Goal: Information Seeking & Learning: Learn about a topic

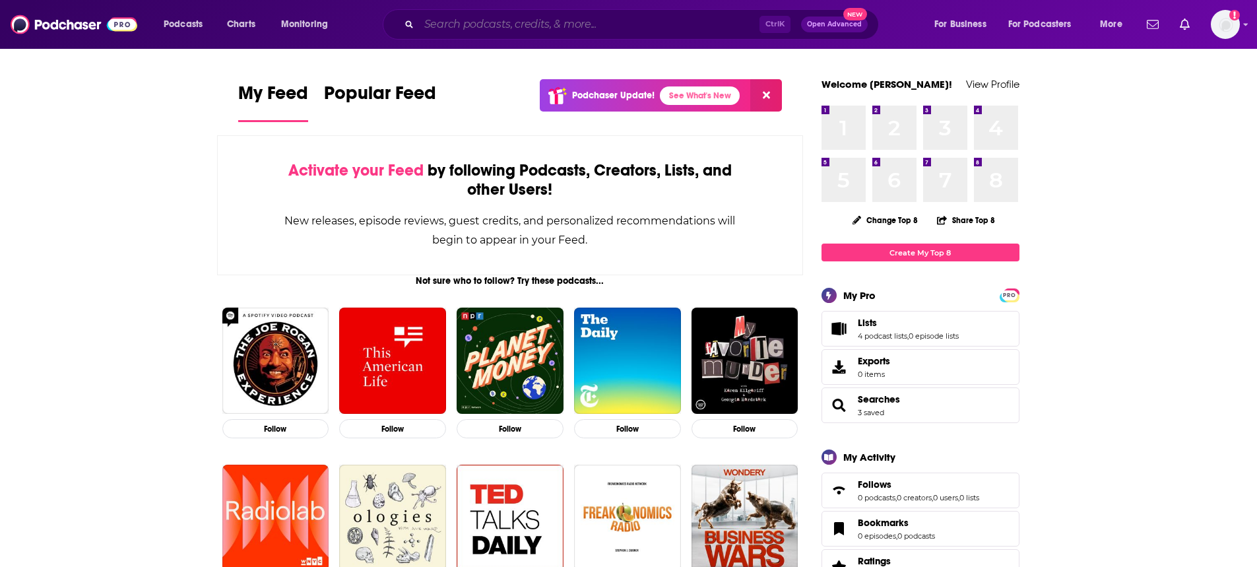
click at [703, 32] on input "Search podcasts, credits, & more..." at bounding box center [589, 24] width 340 height 21
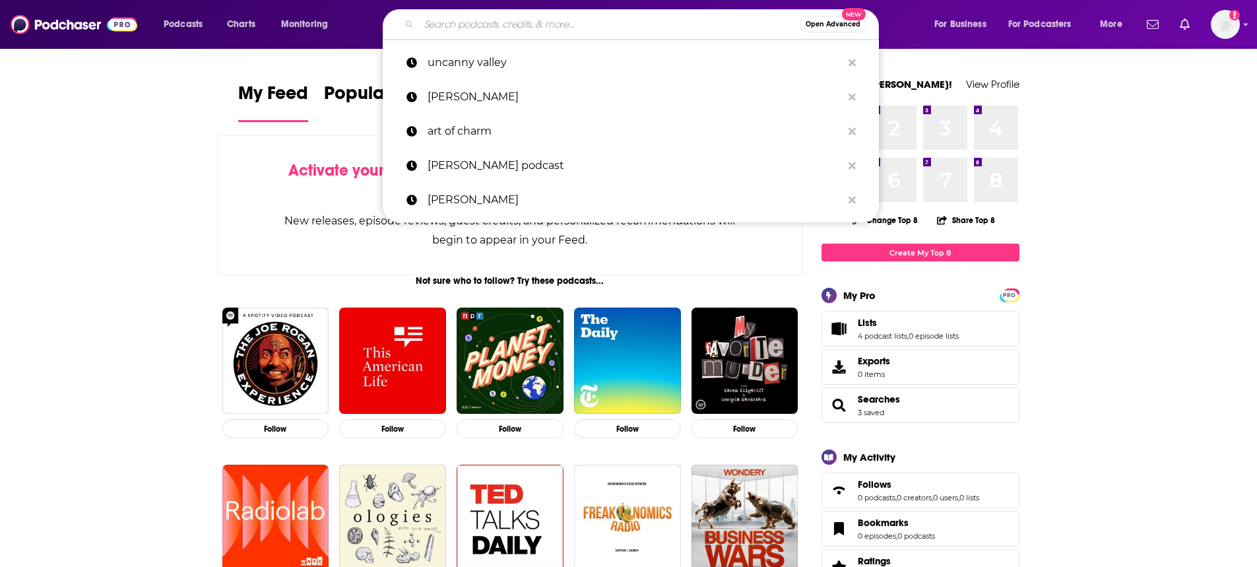
paste input "THE [PERSON_NAME] PODCAST"
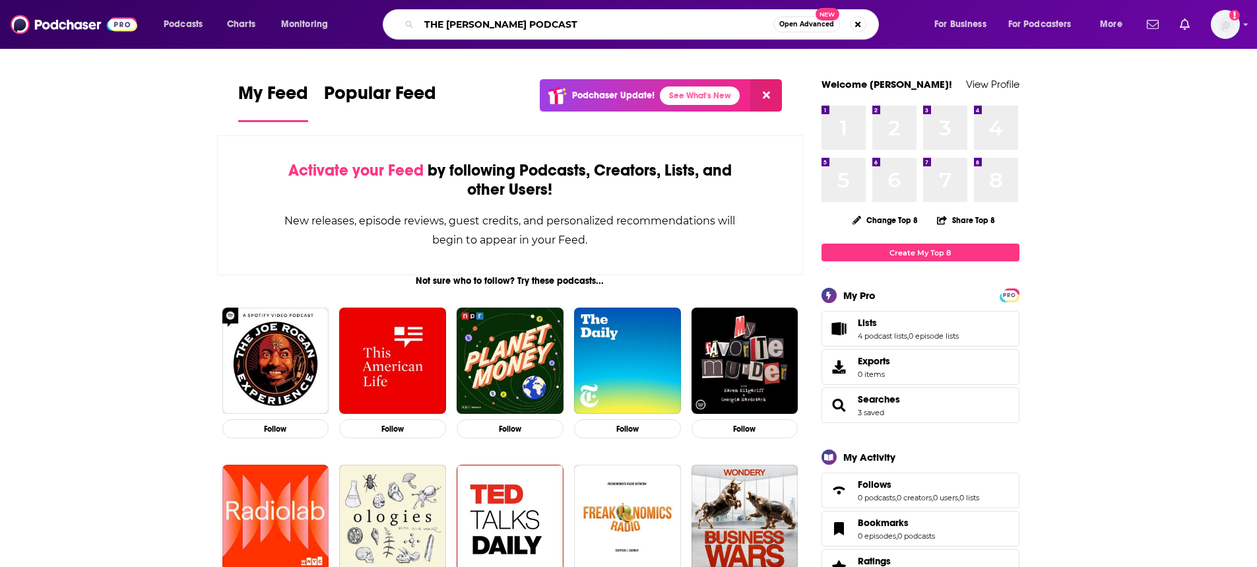
type input "THE [PERSON_NAME] PODCAST"
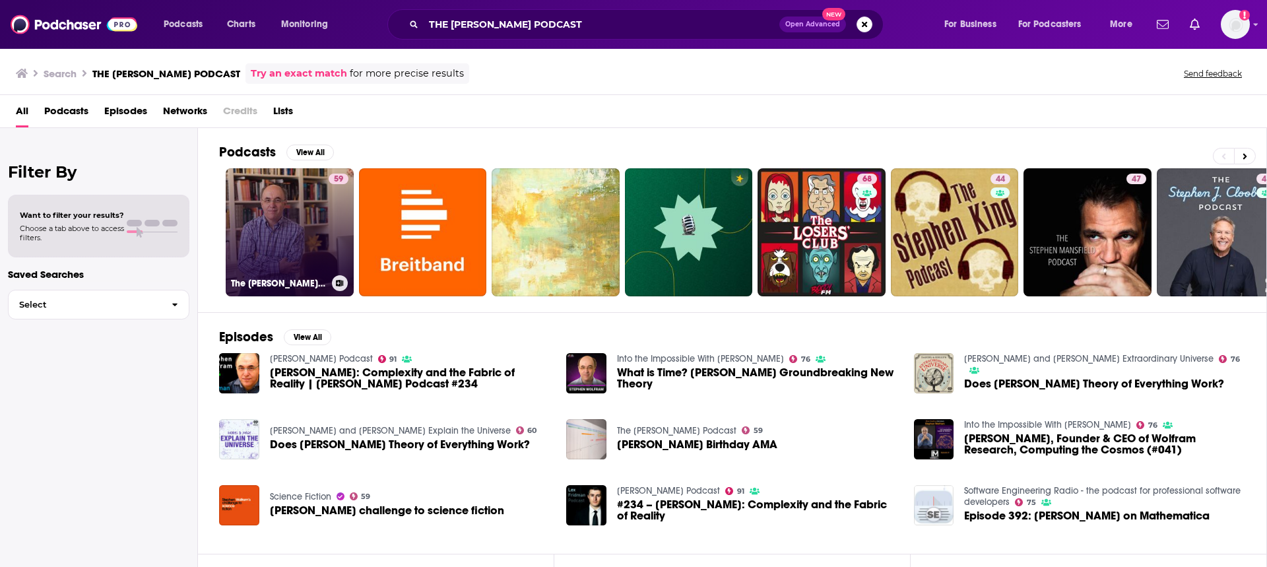
click at [298, 232] on link "59 The [PERSON_NAME] Podcast" at bounding box center [290, 232] width 128 height 128
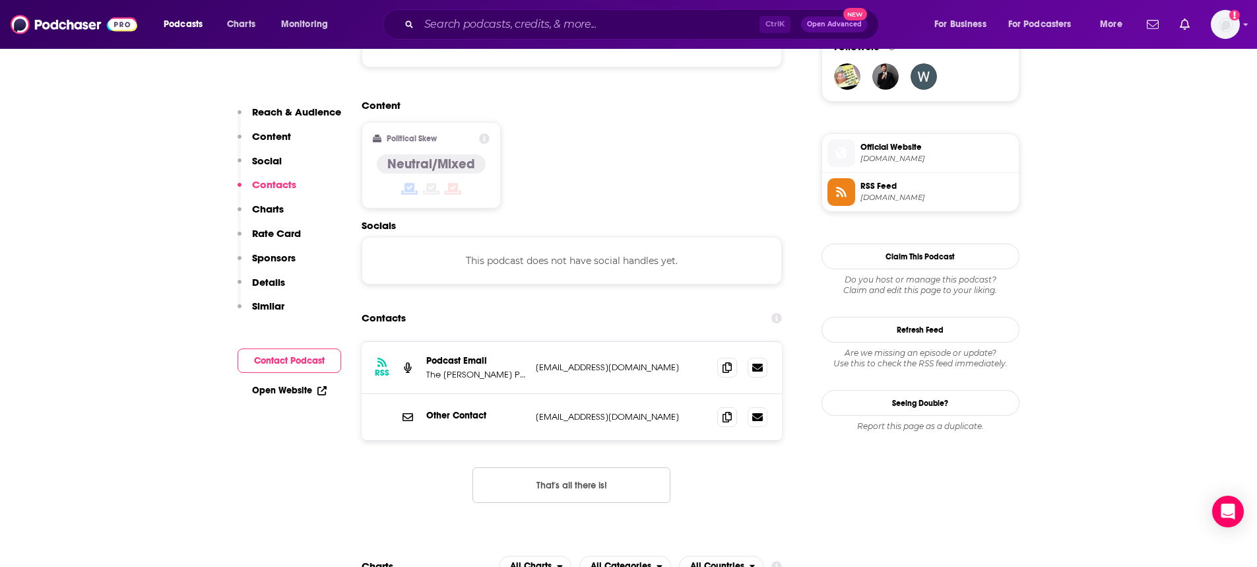
scroll to position [1056, 0]
